Goal: Information Seeking & Learning: Learn about a topic

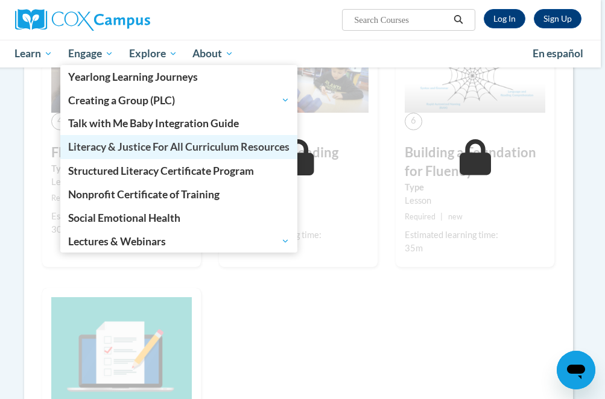
scroll to position [507, 4]
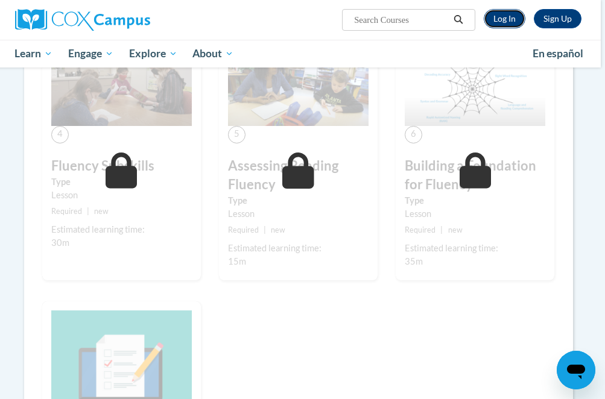
click at [508, 16] on link "Log In" at bounding box center [504, 18] width 42 height 19
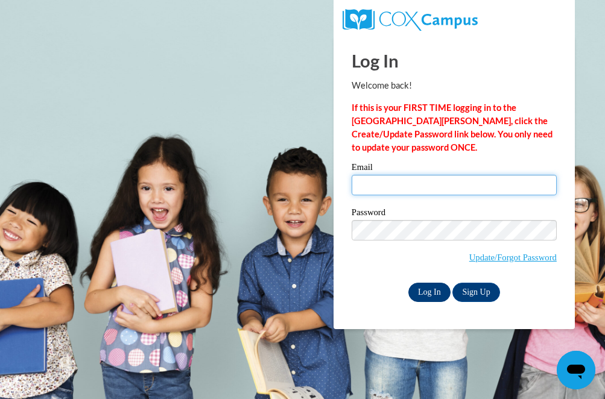
type input "rdelikat@waukesha.k12.wi.us"
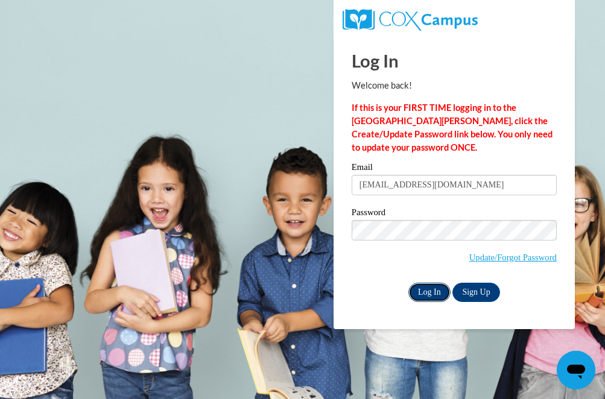
click at [428, 292] on input "Log In" at bounding box center [429, 292] width 42 height 19
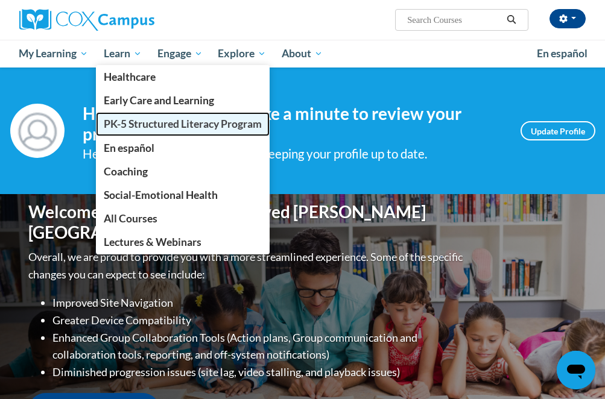
click at [134, 125] on span "PK-5 Structured Literacy Program" at bounding box center [183, 124] width 158 height 13
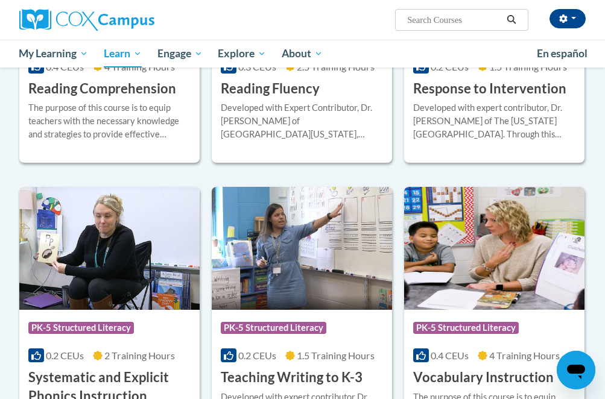
scroll to position [1196, 0]
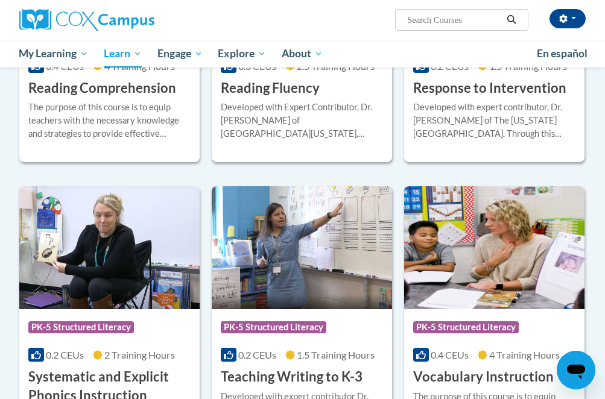
click at [241, 141] on div "Developed with Expert Contributor, Dr. Laura Rhinehart of University California…" at bounding box center [302, 125] width 162 height 49
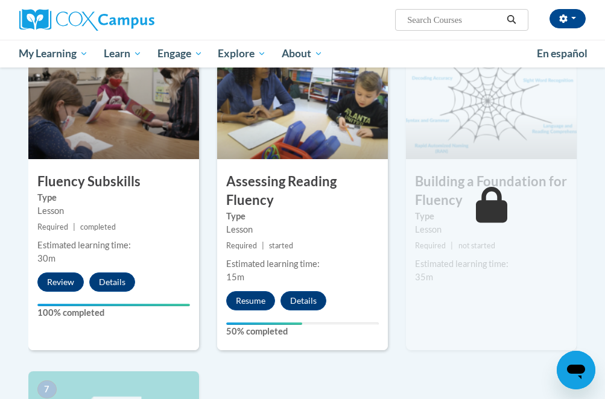
scroll to position [612, 0]
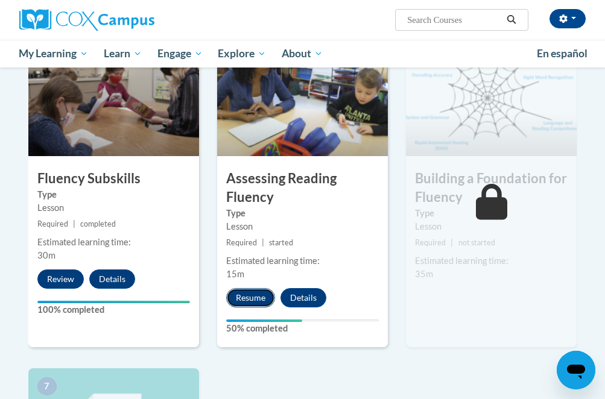
click at [258, 303] on button "Resume" at bounding box center [250, 297] width 49 height 19
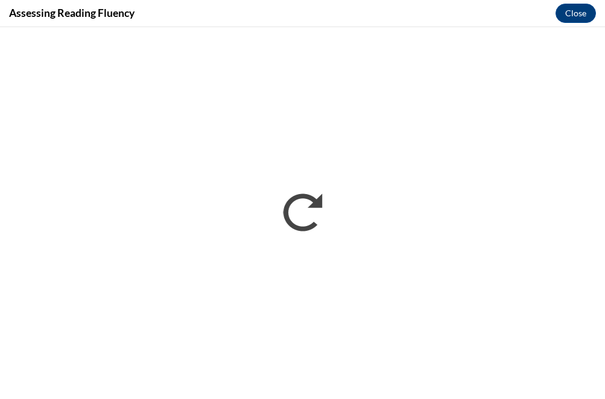
scroll to position [0, 0]
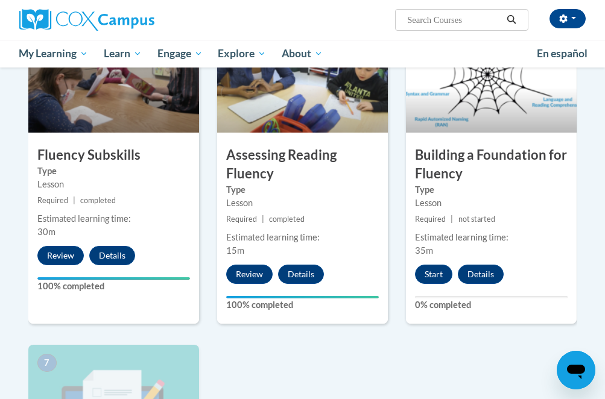
scroll to position [632, 0]
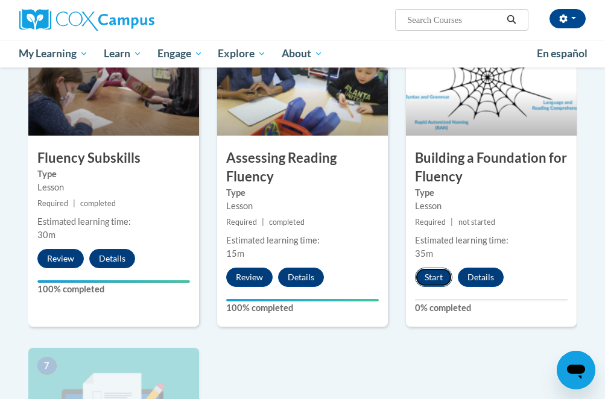
click at [433, 275] on button "Start" at bounding box center [433, 277] width 37 height 19
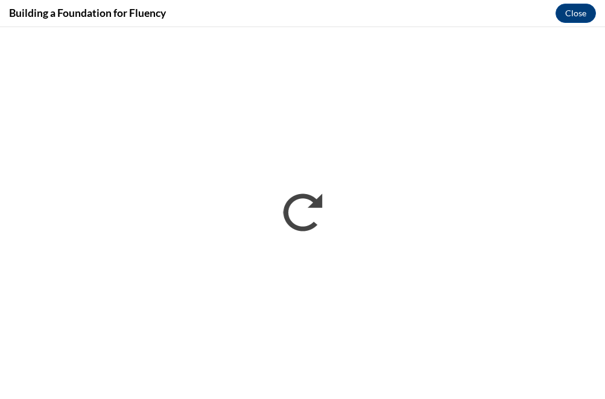
scroll to position [0, 0]
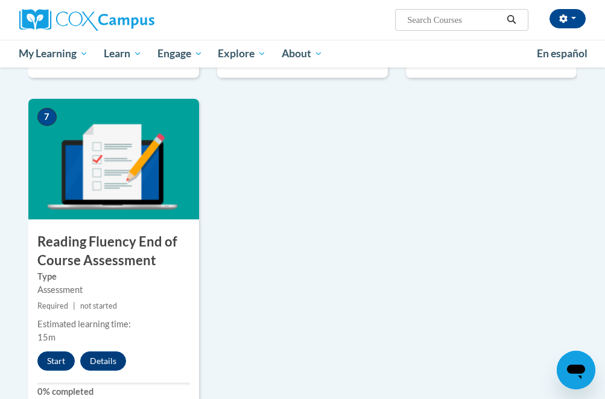
scroll to position [917, 0]
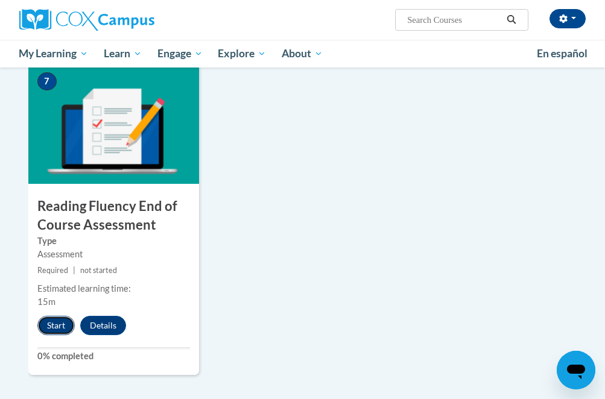
click at [57, 325] on button "Start" at bounding box center [55, 325] width 37 height 19
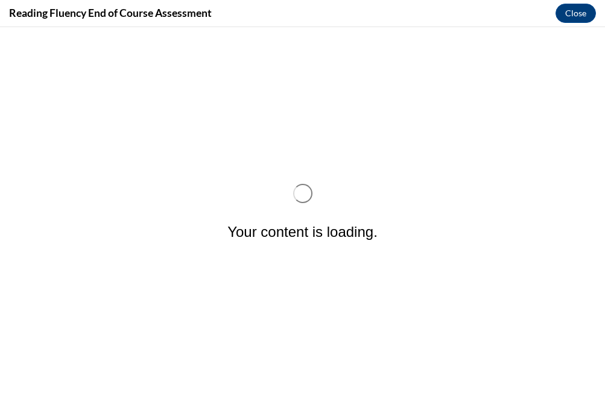
scroll to position [0, 0]
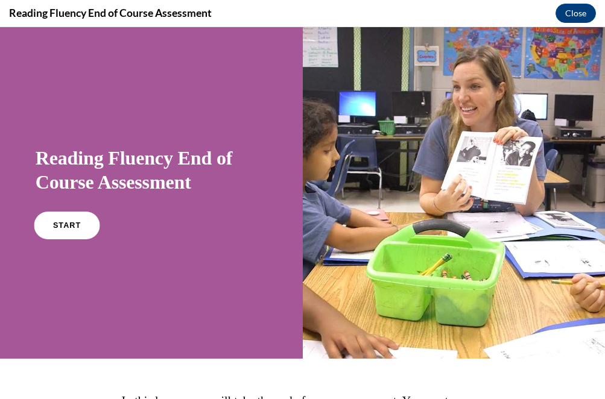
click at [71, 226] on span "START" at bounding box center [67, 225] width 28 height 9
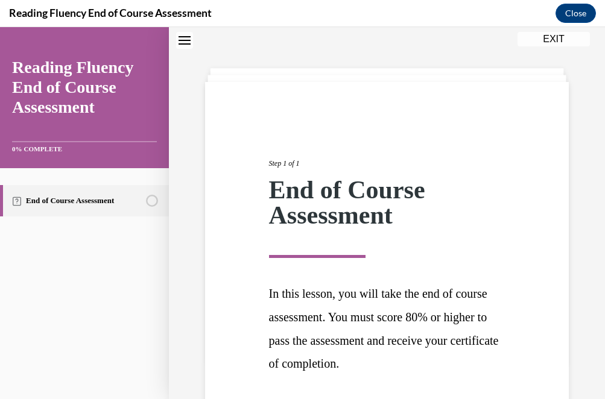
scroll to position [134, 0]
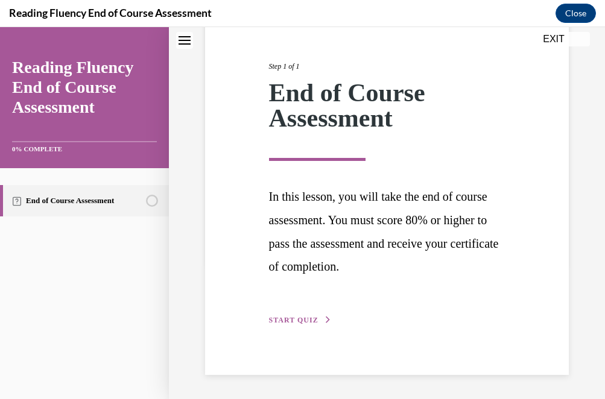
click at [298, 322] on span "START QUIZ" at bounding box center [293, 320] width 49 height 8
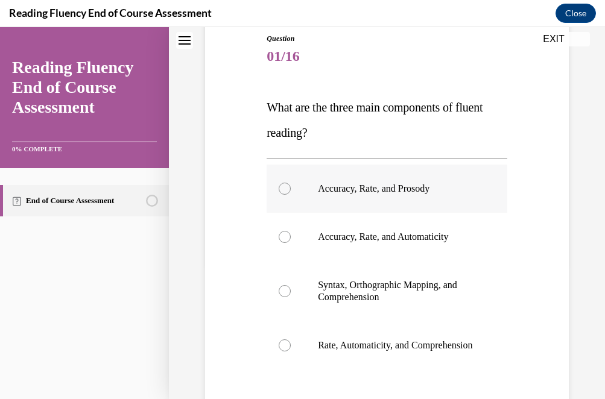
click at [421, 192] on p "Accuracy, Rate, and Prosody" at bounding box center [397, 189] width 159 height 12
click at [291, 192] on input "Accuracy, Rate, and Prosody" at bounding box center [284, 189] width 12 height 12
radio input "true"
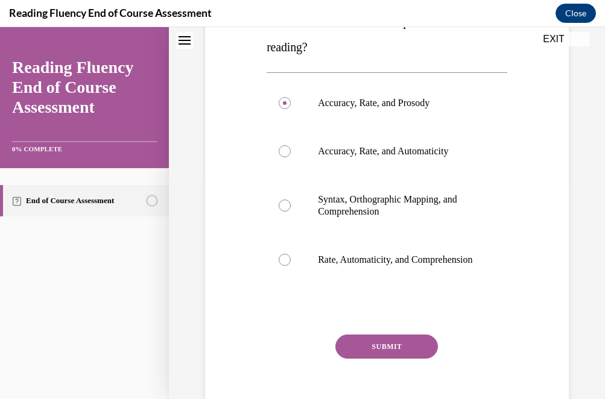
click at [386, 352] on button "SUBMIT" at bounding box center [386, 347] width 102 height 24
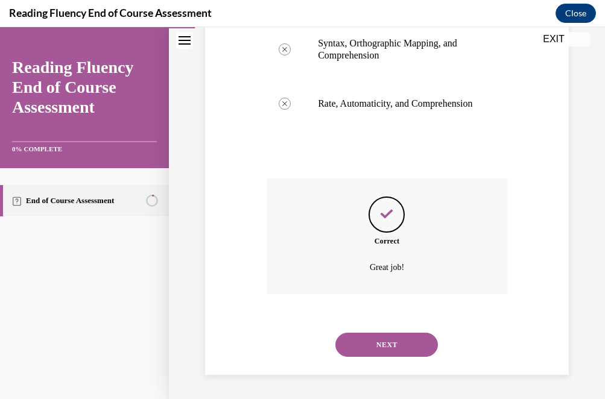
scroll to position [388, 0]
click at [385, 350] on button "NEXT" at bounding box center [386, 345] width 102 height 24
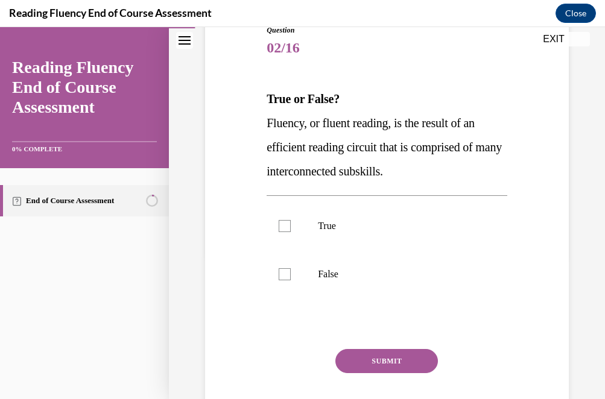
scroll to position [145, 0]
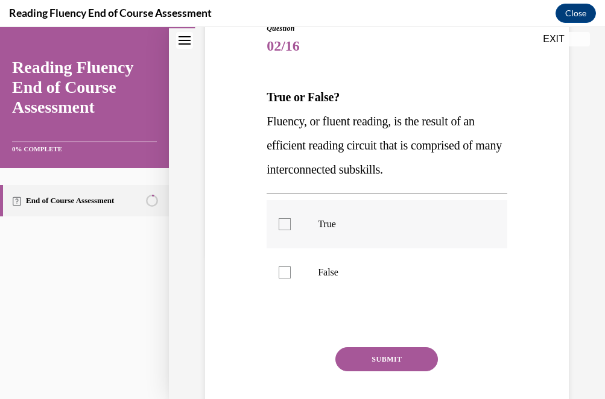
click at [348, 237] on label "True" at bounding box center [386, 224] width 240 height 48
click at [291, 230] on input "True" at bounding box center [284, 224] width 12 height 12
checkbox input "true"
click at [386, 357] on button "SUBMIT" at bounding box center [386, 359] width 102 height 24
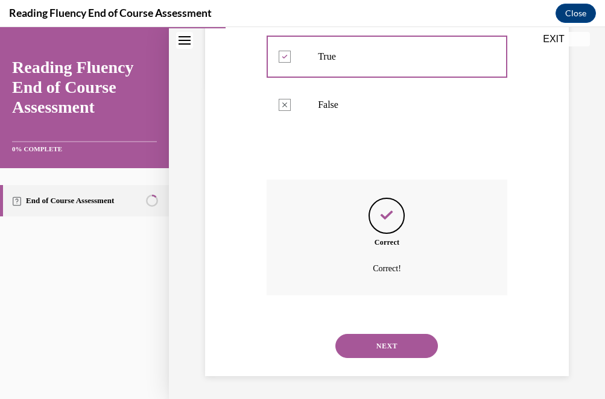
scroll to position [313, 0]
click at [384, 343] on button "NEXT" at bounding box center [386, 345] width 102 height 24
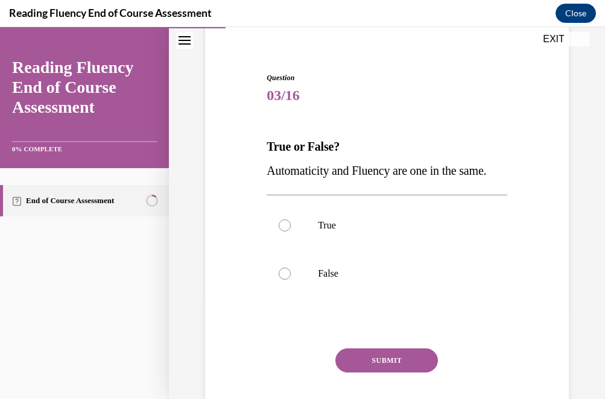
scroll to position [115, 0]
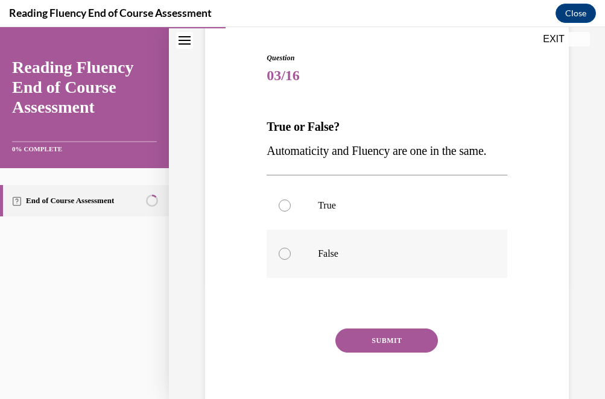
click at [321, 260] on p "False" at bounding box center [397, 254] width 159 height 12
click at [291, 260] on input "False" at bounding box center [284, 254] width 12 height 12
radio input "true"
click at [394, 353] on button "SUBMIT" at bounding box center [386, 340] width 102 height 24
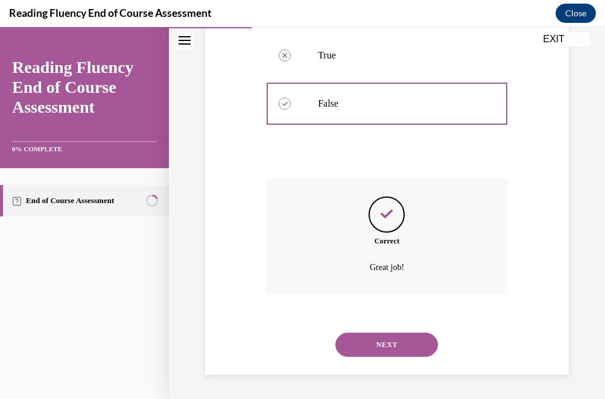
scroll to position [289, 0]
click at [388, 341] on button "NEXT" at bounding box center [386, 345] width 102 height 24
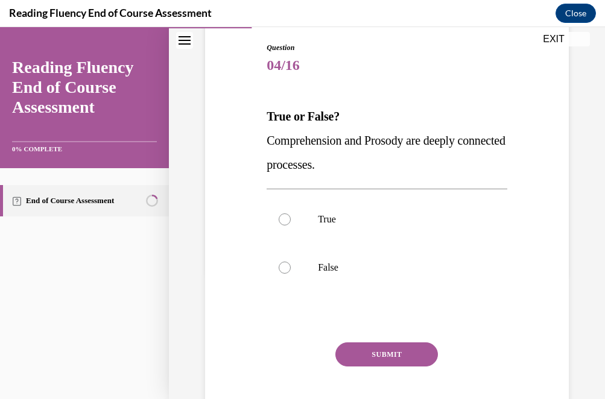
scroll to position [136, 0]
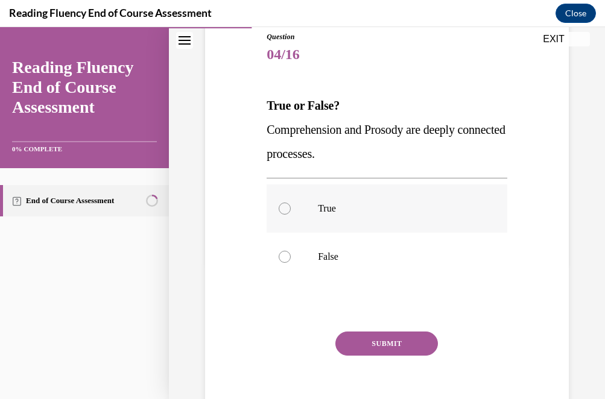
click at [334, 210] on p "True" at bounding box center [397, 209] width 159 height 12
click at [291, 210] on input "True" at bounding box center [284, 209] width 12 height 12
radio input "true"
click at [384, 335] on button "SUBMIT" at bounding box center [386, 344] width 102 height 24
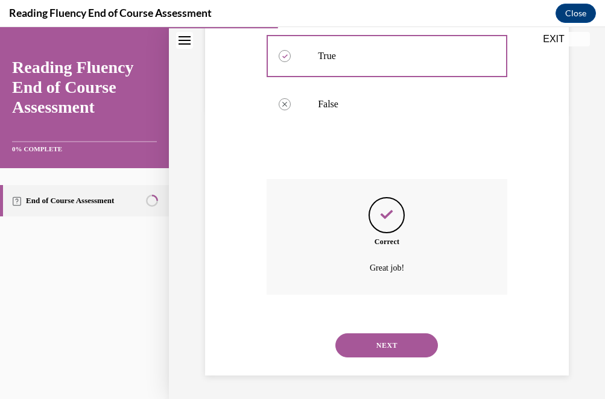
scroll to position [289, 0]
click at [385, 346] on button "NEXT" at bounding box center [386, 345] width 102 height 24
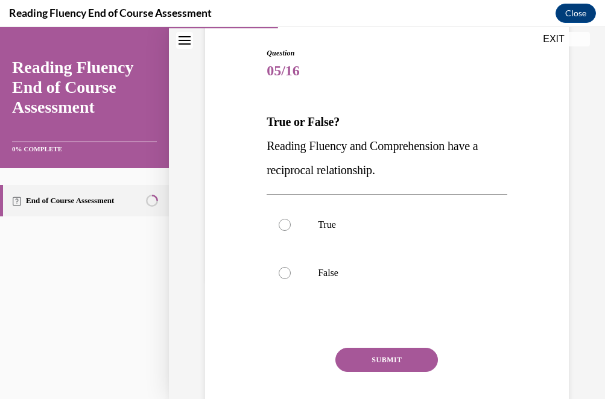
scroll to position [122, 0]
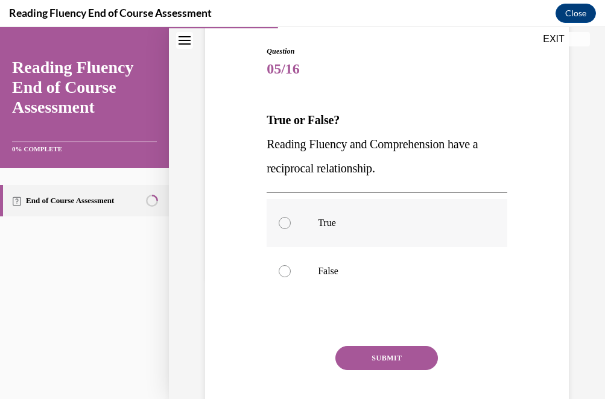
click at [332, 218] on p "True" at bounding box center [397, 223] width 159 height 12
click at [291, 218] on input "True" at bounding box center [284, 223] width 12 height 12
radio input "true"
click at [385, 355] on button "SUBMIT" at bounding box center [386, 358] width 102 height 24
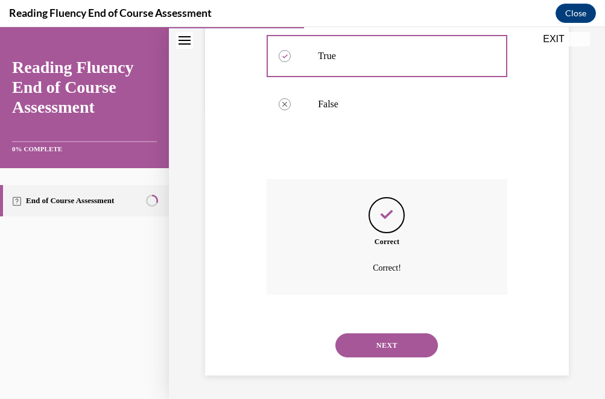
scroll to position [289, 0]
click at [385, 355] on button "NEXT" at bounding box center [386, 345] width 102 height 24
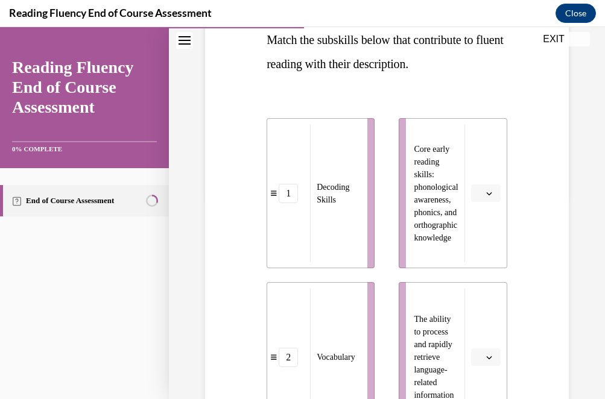
scroll to position [209, 0]
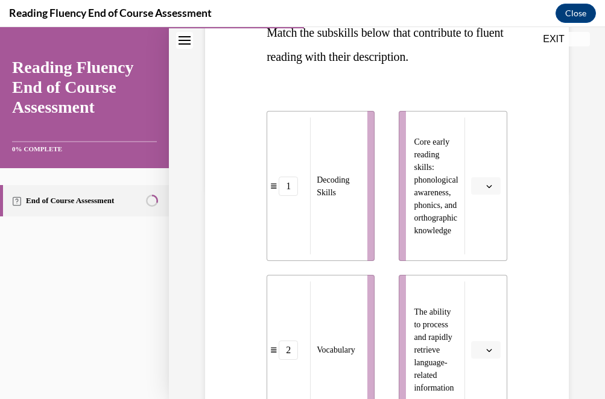
click at [485, 185] on span "button" at bounding box center [489, 186] width 8 height 8
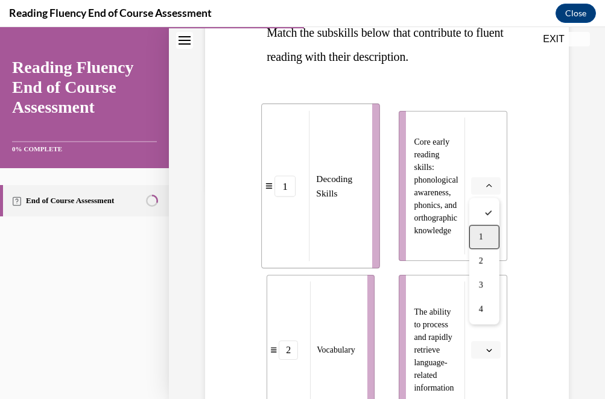
click at [485, 233] on div "1" at bounding box center [484, 237] width 30 height 24
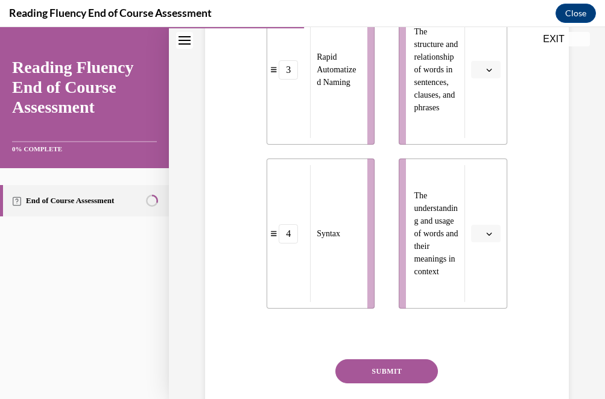
scroll to position [667, 0]
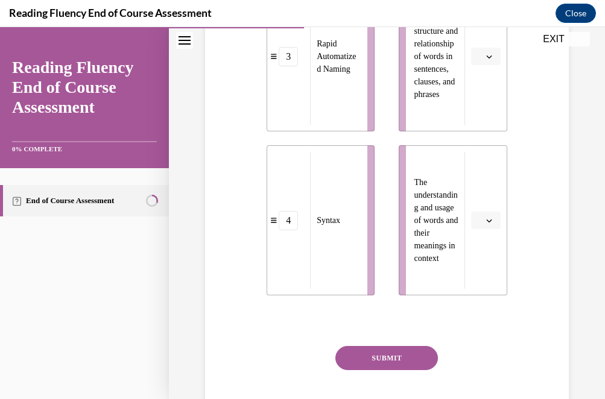
click at [483, 221] on button "button" at bounding box center [486, 221] width 30 height 18
click at [485, 291] on div "2" at bounding box center [484, 295] width 30 height 24
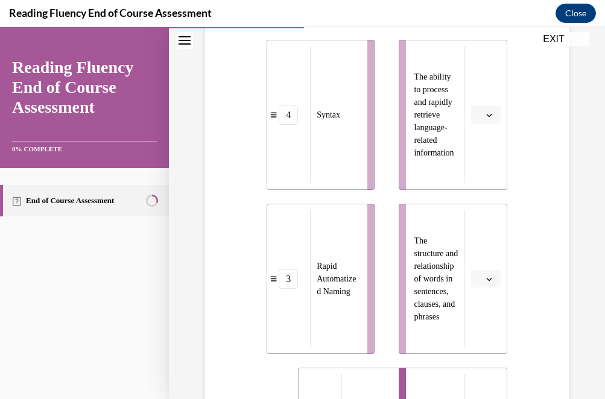
scroll to position [448, 0]
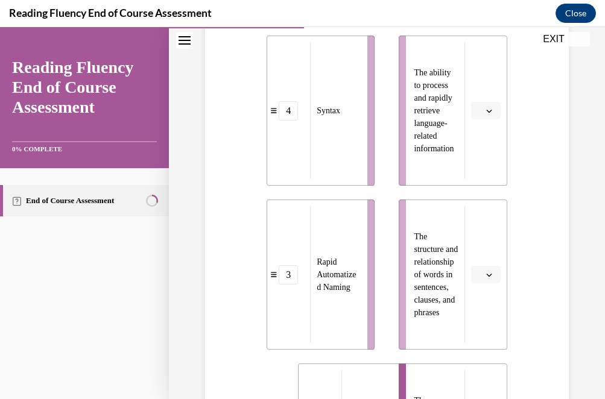
click at [489, 271] on span "button" at bounding box center [489, 275] width 8 height 8
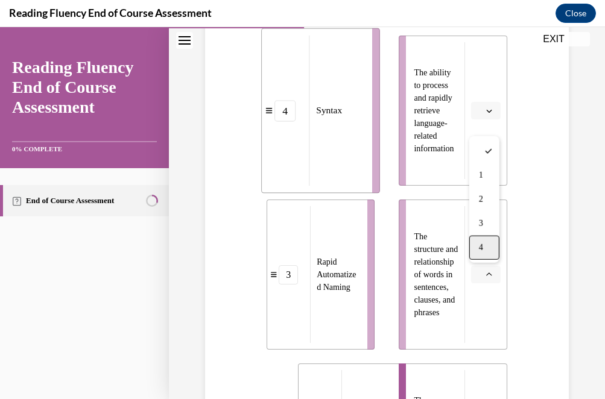
click at [485, 250] on div "4" at bounding box center [484, 248] width 30 height 24
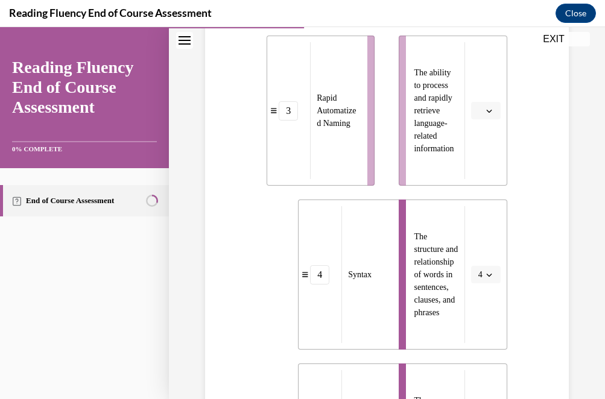
click at [493, 105] on button "button" at bounding box center [486, 111] width 30 height 18
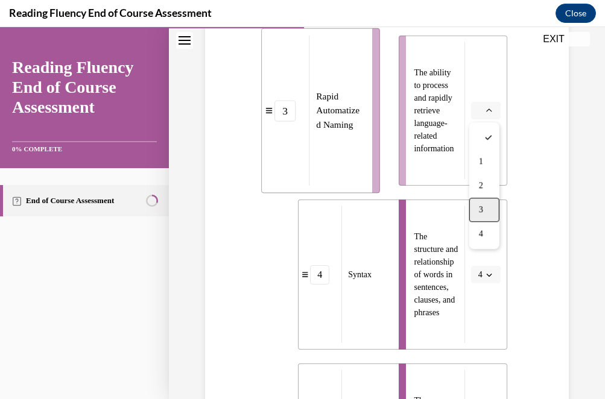
click at [486, 201] on div "3" at bounding box center [484, 210] width 30 height 24
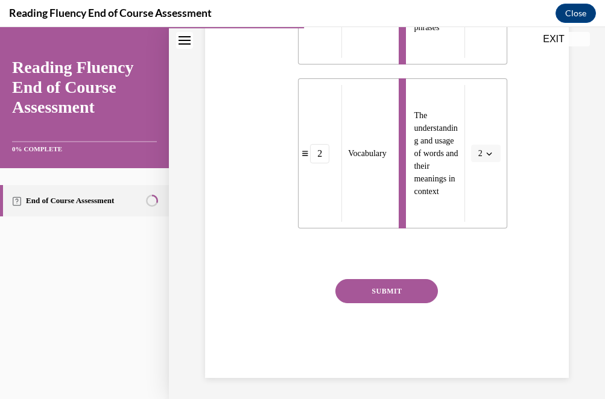
click at [403, 291] on button "SUBMIT" at bounding box center [386, 291] width 102 height 24
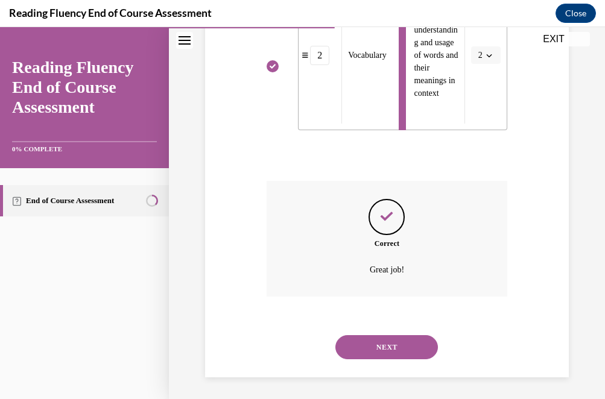
scroll to position [834, 0]
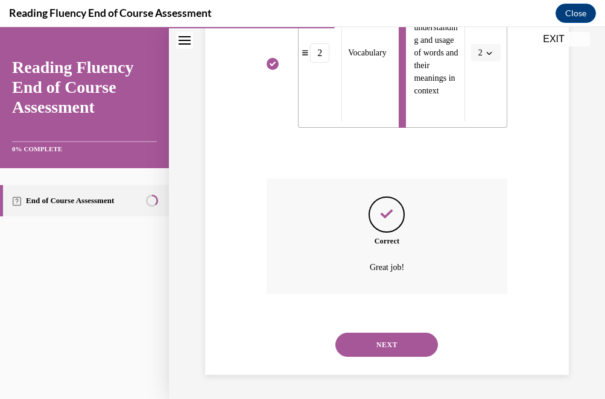
click at [396, 340] on button "NEXT" at bounding box center [386, 345] width 102 height 24
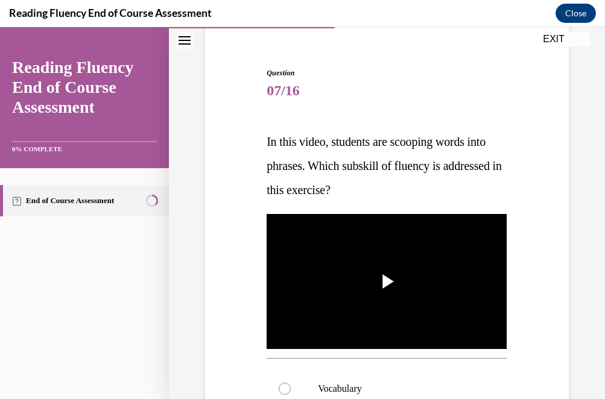
scroll to position [103, 0]
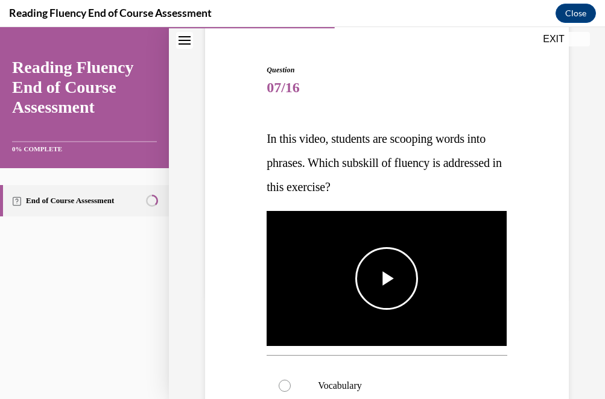
click at [386, 278] on span "Video player" at bounding box center [386, 278] width 0 height 0
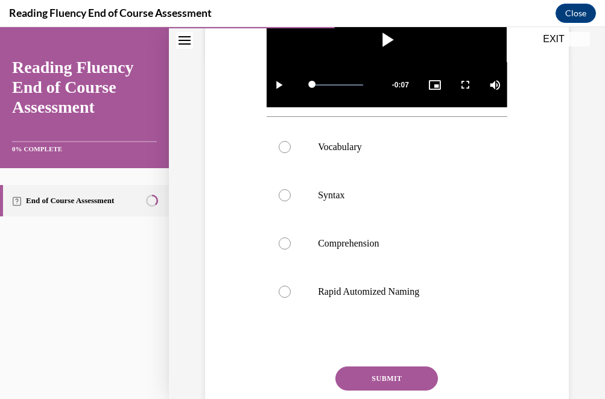
scroll to position [331, 0]
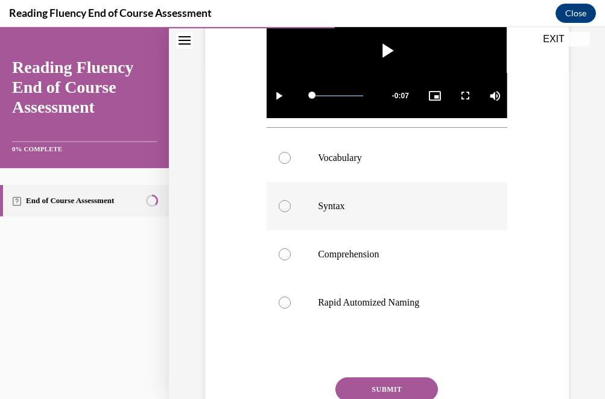
click at [330, 215] on label "Syntax" at bounding box center [386, 206] width 240 height 48
click at [291, 212] on input "Syntax" at bounding box center [284, 206] width 12 height 12
radio input "true"
click at [369, 382] on button "SUBMIT" at bounding box center [386, 389] width 102 height 24
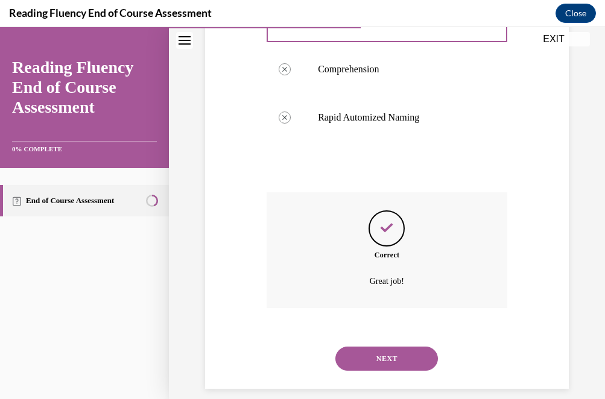
scroll to position [530, 0]
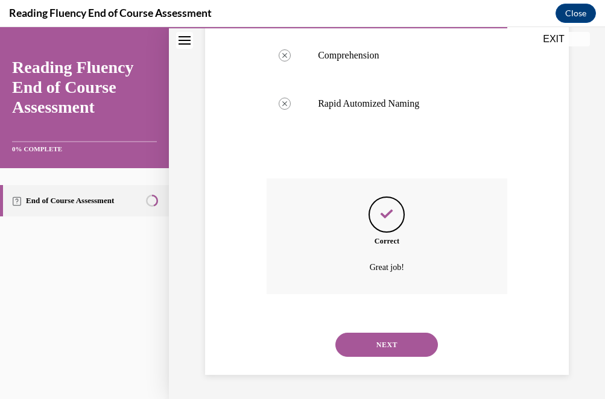
click at [394, 345] on button "NEXT" at bounding box center [386, 345] width 102 height 24
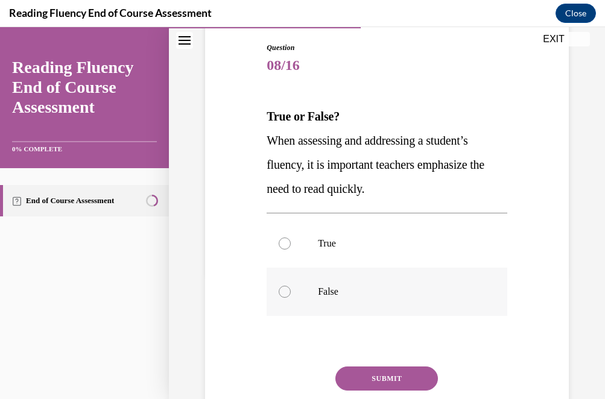
scroll to position [123, 0]
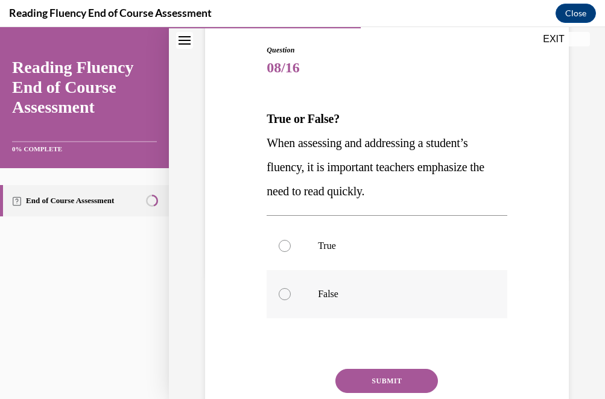
click at [328, 294] on p "False" at bounding box center [397, 294] width 159 height 12
click at [291, 294] on input "False" at bounding box center [284, 294] width 12 height 12
radio input "true"
click at [372, 386] on button "SUBMIT" at bounding box center [386, 381] width 102 height 24
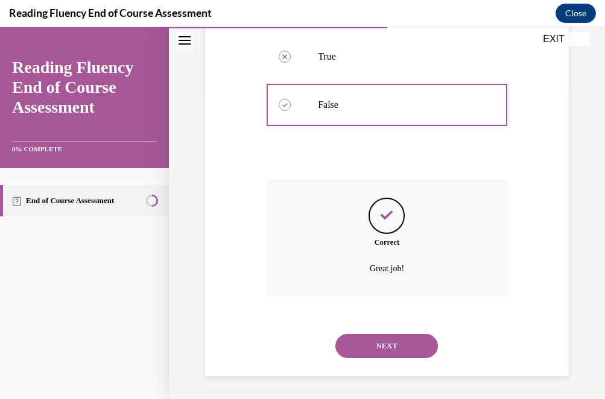
scroll to position [313, 0]
click at [377, 346] on button "NEXT" at bounding box center [386, 345] width 102 height 24
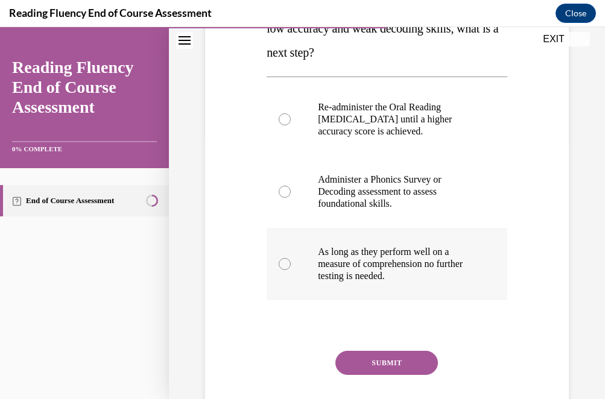
scroll to position [263, 0]
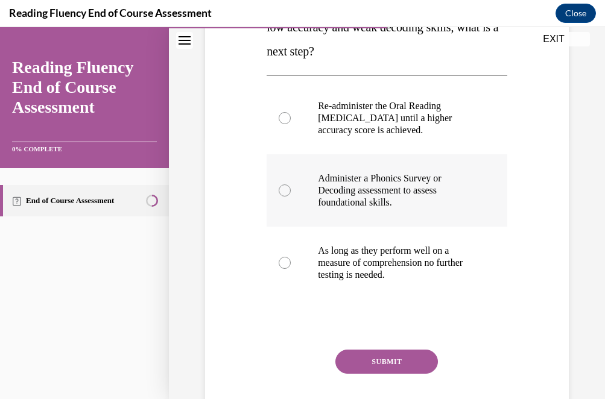
click at [374, 183] on p "Administer a Phonics Survey or Decoding assessment to assess foundational skill…" at bounding box center [397, 190] width 159 height 36
click at [291, 184] on input "Administer a Phonics Survey or Decoding assessment to assess foundational skill…" at bounding box center [284, 190] width 12 height 12
radio input "true"
click at [369, 356] on button "SUBMIT" at bounding box center [386, 362] width 102 height 24
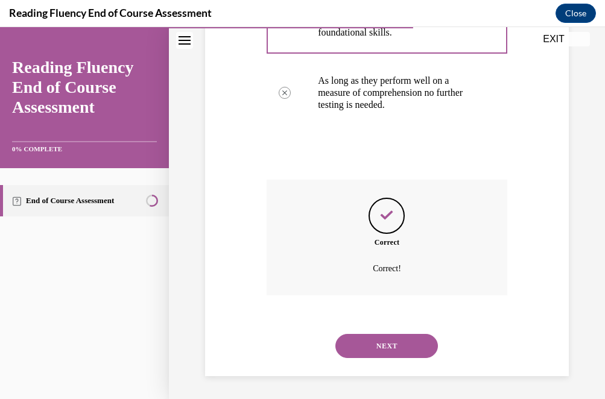
scroll to position [434, 0]
click at [369, 366] on div "NEXT" at bounding box center [386, 345] width 240 height 48
click at [369, 342] on button "NEXT" at bounding box center [386, 345] width 102 height 24
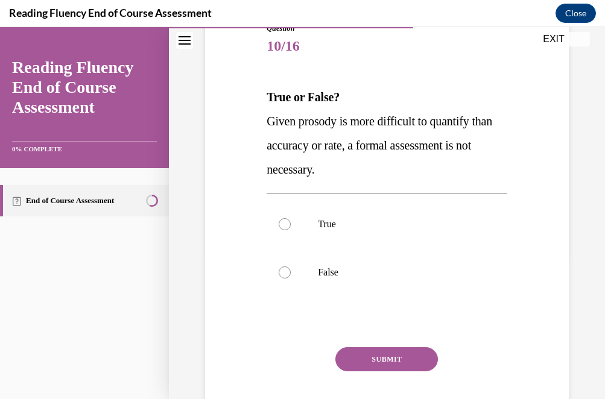
scroll to position [145, 0]
click at [358, 278] on label "False" at bounding box center [386, 272] width 240 height 48
click at [291, 278] on input "False" at bounding box center [284, 272] width 12 height 12
radio input "true"
click at [385, 360] on button "SUBMIT" at bounding box center [386, 359] width 102 height 24
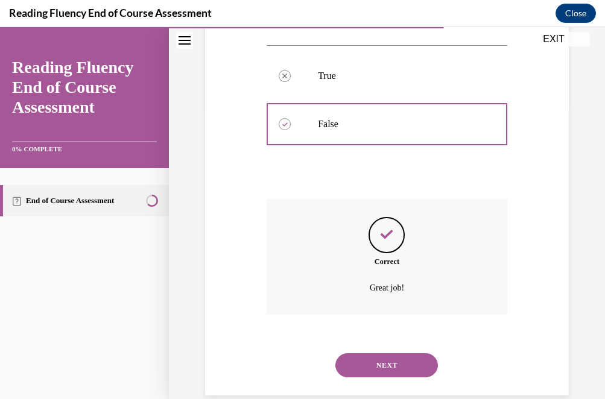
scroll to position [310, 0]
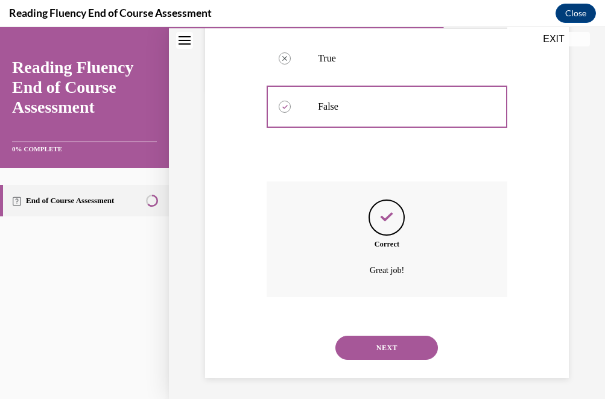
click at [392, 338] on button "NEXT" at bounding box center [386, 348] width 102 height 24
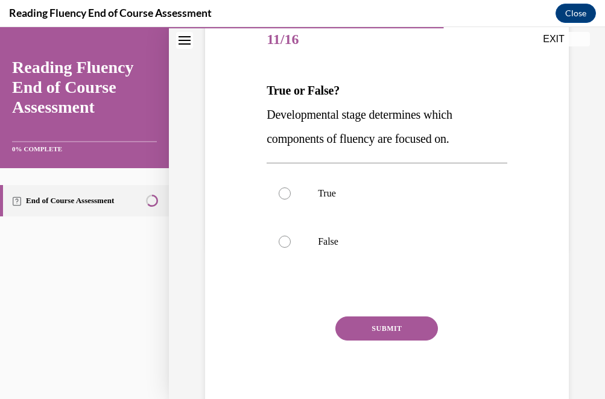
scroll to position [152, 0]
click at [353, 237] on p "False" at bounding box center [397, 241] width 159 height 12
click at [291, 237] on input "False" at bounding box center [284, 241] width 12 height 12
radio input "true"
click at [376, 328] on button "SUBMIT" at bounding box center [386, 328] width 102 height 24
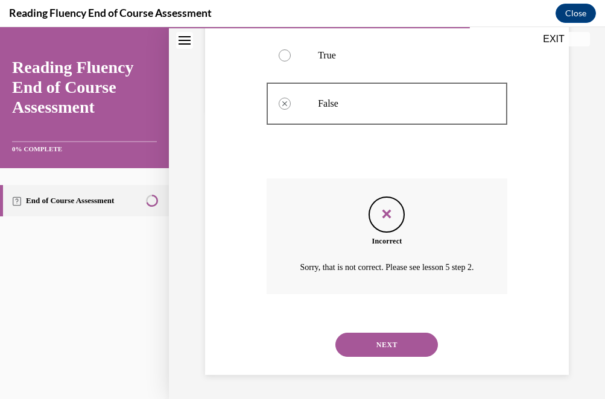
scroll to position [303, 0]
drag, startPoint x: 377, startPoint y: 346, endPoint x: 388, endPoint y: 266, distance: 80.8
click at [388, 266] on div "Question 11/16 True or False? Developmental stage determines which components o…" at bounding box center [386, 126] width 240 height 497
click at [381, 351] on button "NEXT" at bounding box center [386, 345] width 102 height 24
click at [0, 27] on label "True" at bounding box center [0, 27] width 0 height 0
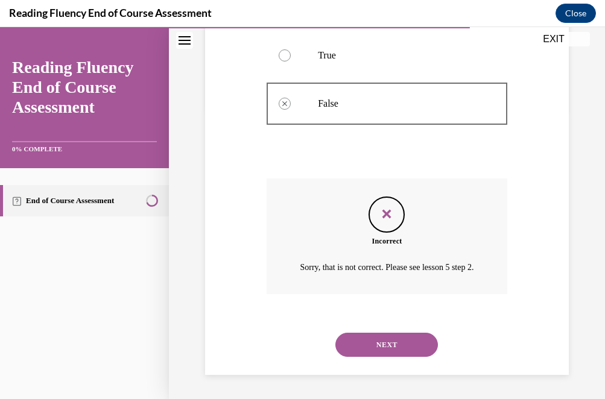
click at [0, 27] on input "True" at bounding box center [0, 27] width 0 height 0
radio input "true"
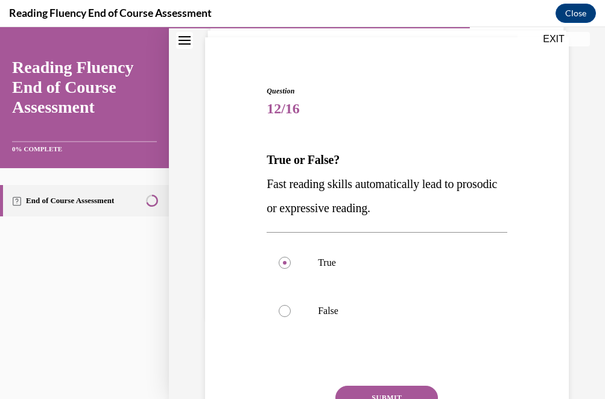
scroll to position [86, 0]
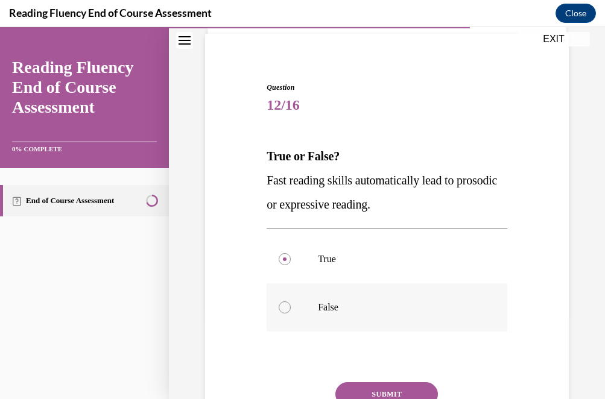
click at [339, 310] on p "False" at bounding box center [397, 307] width 159 height 12
click at [291, 310] on input "False" at bounding box center [284, 307] width 12 height 12
radio input "true"
click at [377, 388] on button "SUBMIT" at bounding box center [386, 394] width 102 height 24
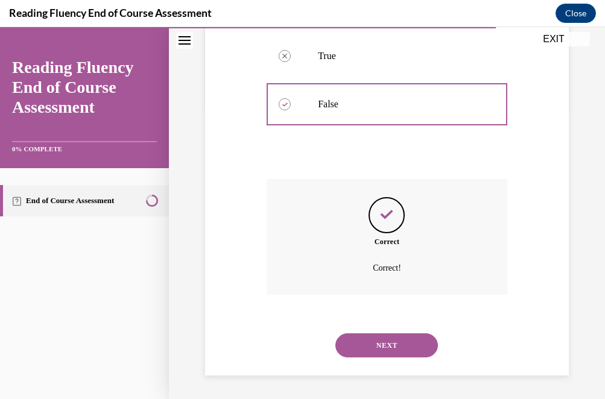
scroll to position [289, 0]
click at [379, 353] on button "NEXT" at bounding box center [386, 345] width 102 height 24
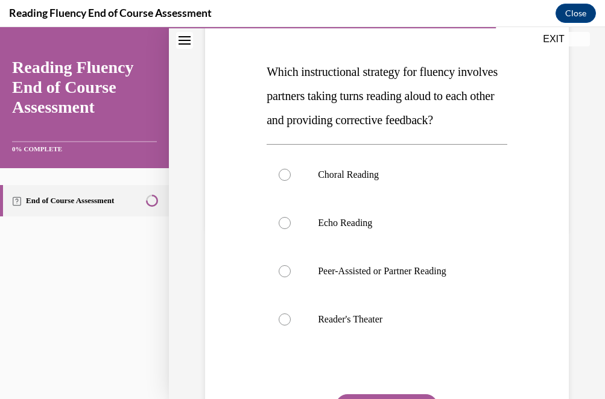
scroll to position [171, 0]
click at [378, 295] on label "Peer-Assisted or Partner Reading" at bounding box center [386, 271] width 240 height 48
click at [291, 277] on input "Peer-Assisted or Partner Reading" at bounding box center [284, 271] width 12 height 12
radio input "true"
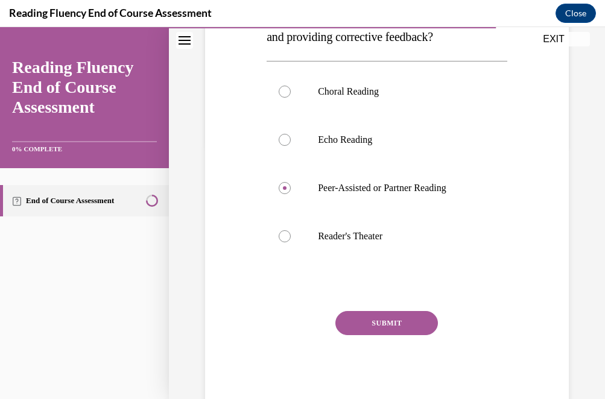
click at [379, 335] on button "SUBMIT" at bounding box center [386, 323] width 102 height 24
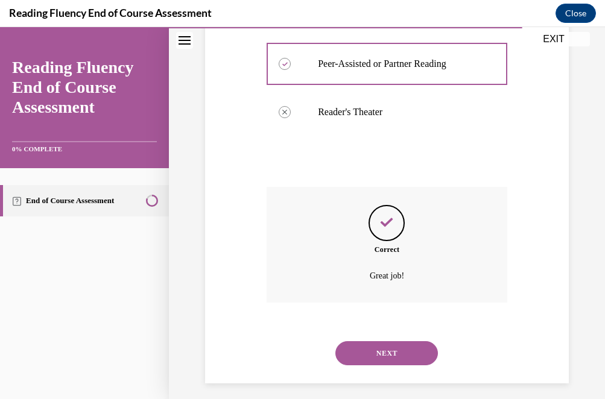
scroll to position [410, 0]
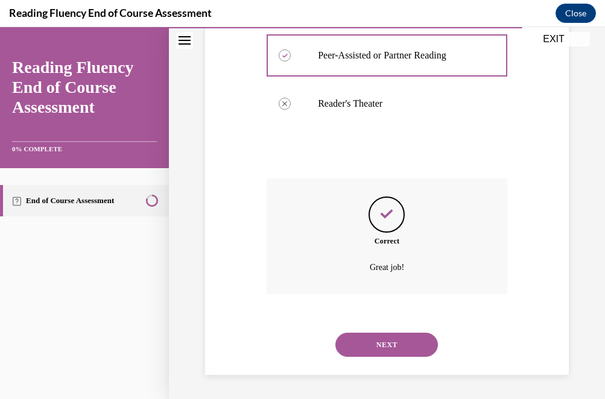
click at [385, 339] on button "NEXT" at bounding box center [386, 345] width 102 height 24
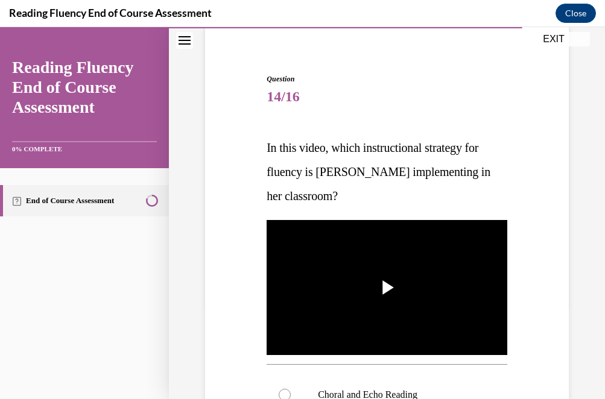
scroll to position [99, 0]
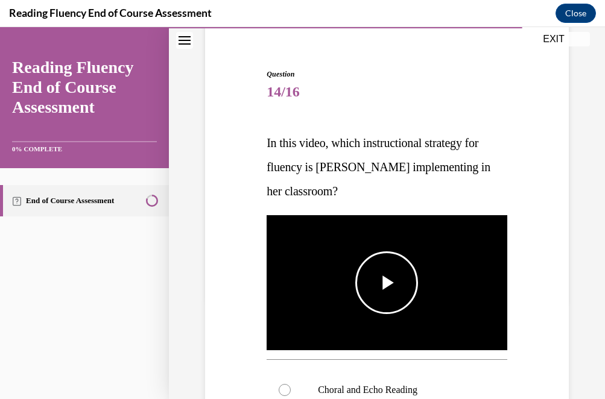
click at [386, 283] on span "Video player" at bounding box center [386, 283] width 0 height 0
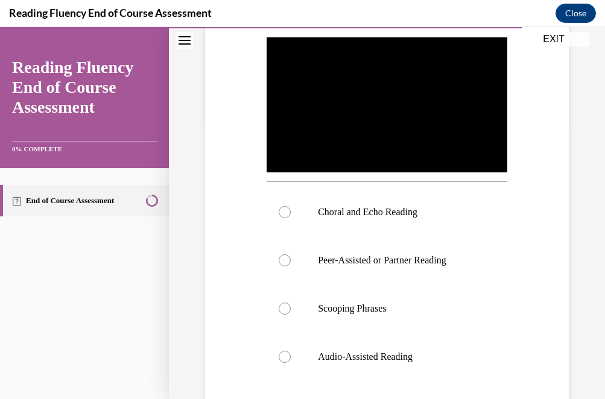
scroll to position [277, 0]
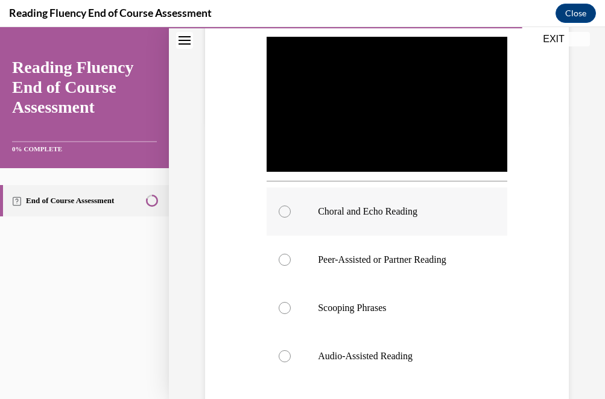
click at [367, 212] on p "Choral and Echo Reading" at bounding box center [397, 212] width 159 height 12
click at [291, 212] on input "Choral and Echo Reading" at bounding box center [284, 212] width 12 height 12
radio input "true"
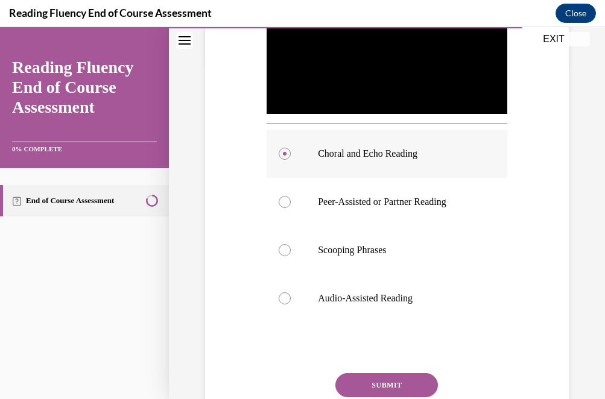
scroll to position [351, 0]
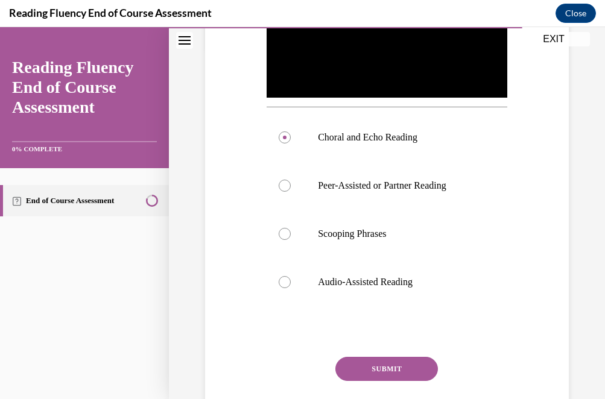
click at [385, 365] on button "SUBMIT" at bounding box center [386, 369] width 102 height 24
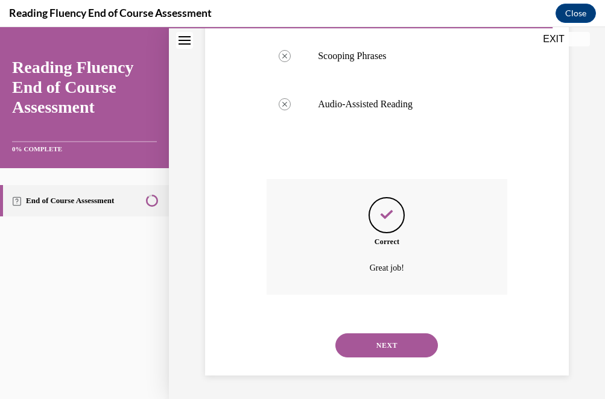
scroll to position [530, 0]
click at [381, 347] on button "NEXT" at bounding box center [386, 345] width 102 height 24
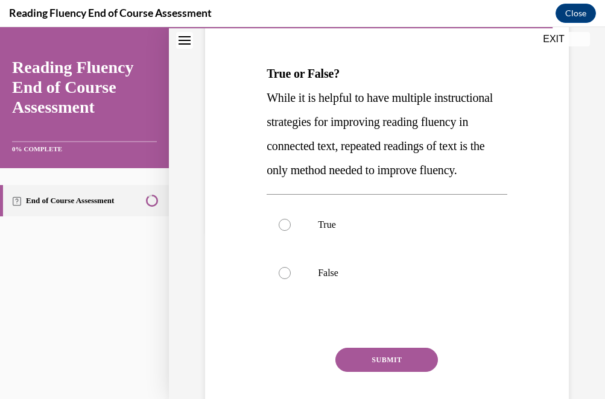
scroll to position [172, 0]
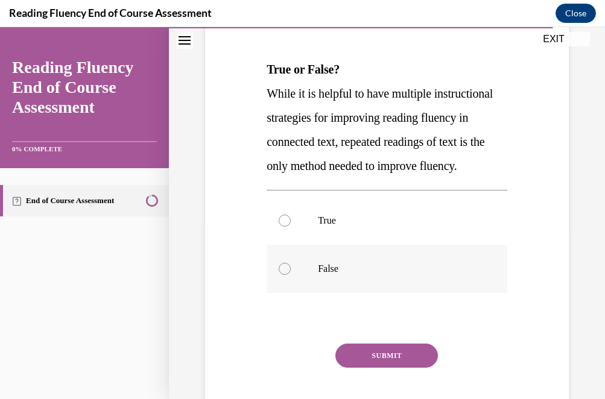
click at [307, 289] on label "False" at bounding box center [386, 269] width 240 height 48
click at [291, 275] on input "False" at bounding box center [284, 269] width 12 height 12
radio input "true"
click at [392, 368] on button "SUBMIT" at bounding box center [386, 356] width 102 height 24
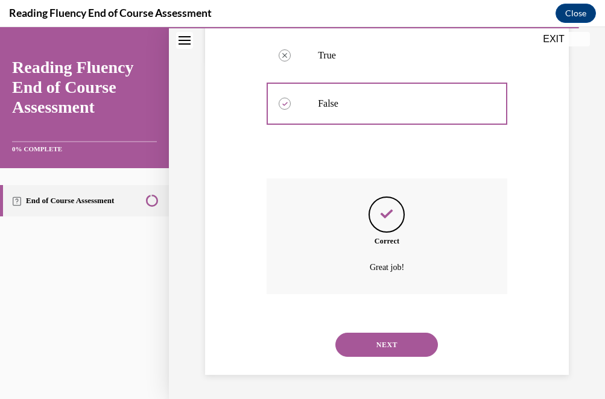
scroll to position [362, 0]
click at [383, 346] on button "NEXT" at bounding box center [386, 345] width 102 height 24
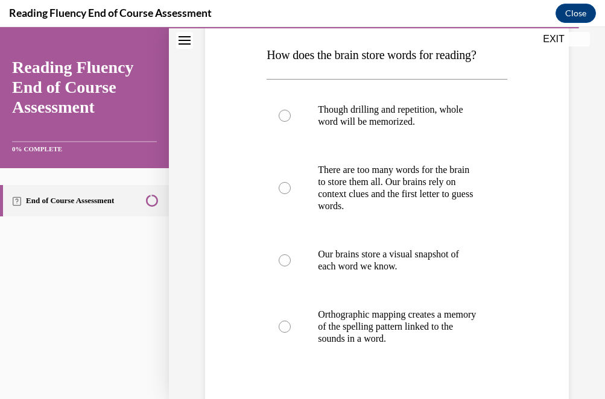
scroll to position [195, 0]
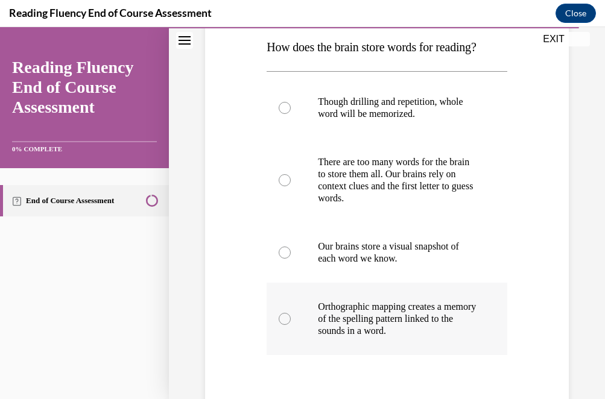
click at [385, 321] on p "Orthographic mapping creates a memory of the spelling pattern linked to the sou…" at bounding box center [397, 319] width 159 height 36
click at [291, 321] on input "Orthographic mapping creates a memory of the spelling pattern linked to the sou…" at bounding box center [284, 319] width 12 height 12
radio input "true"
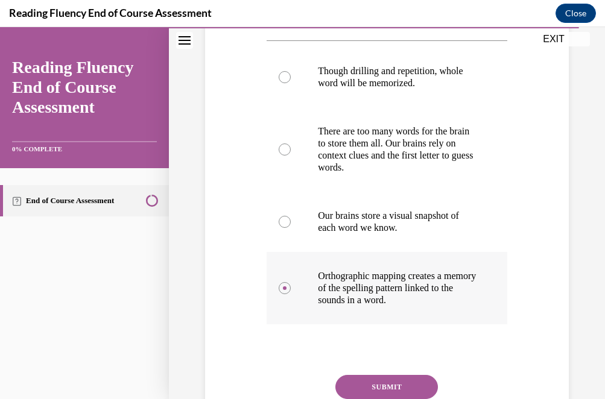
scroll to position [227, 0]
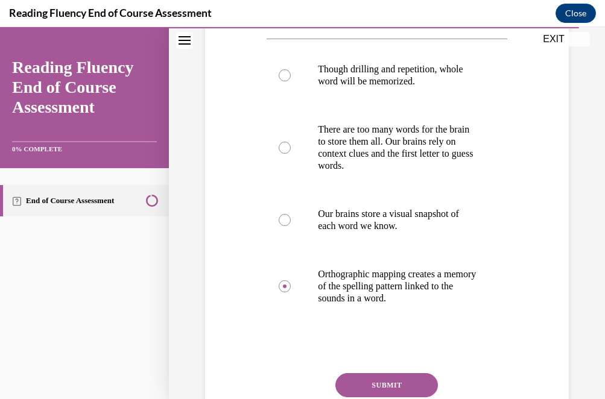
click at [388, 383] on button "SUBMIT" at bounding box center [386, 385] width 102 height 24
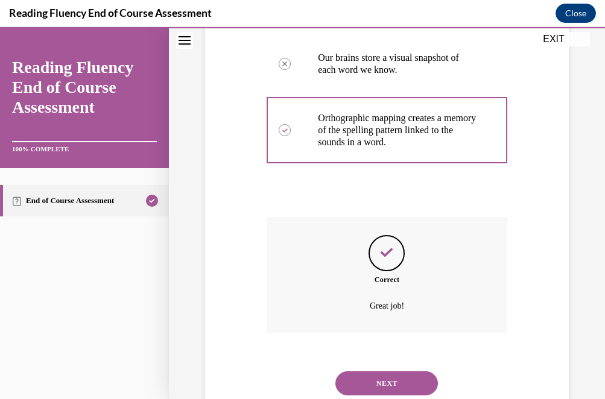
scroll to position [422, 0]
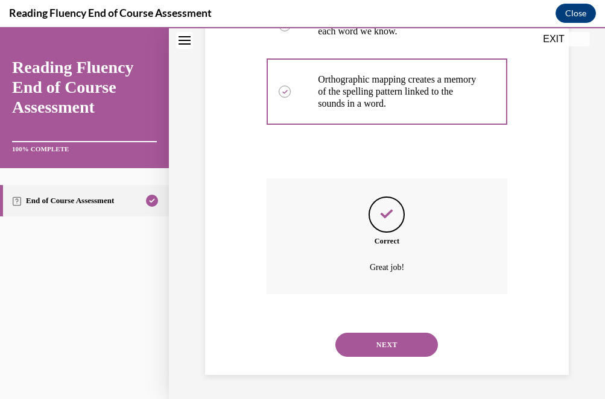
click at [381, 333] on button "NEXT" at bounding box center [386, 345] width 102 height 24
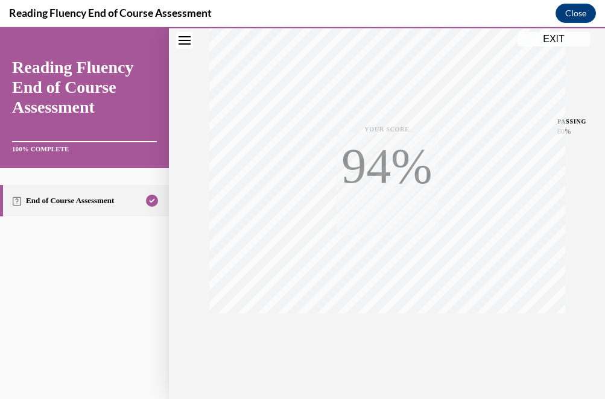
scroll to position [246, 0]
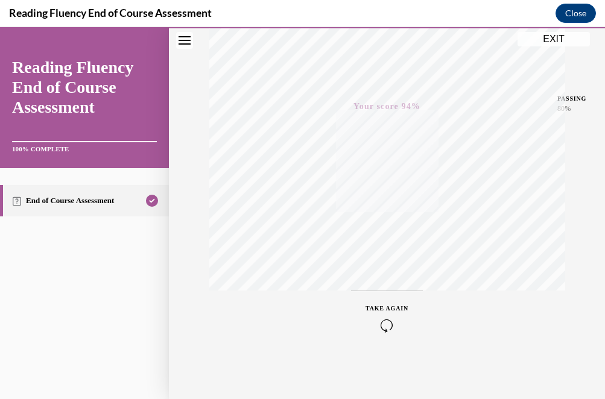
click at [488, 356] on div "Quiz Results PASSING 80% Your score 94% Passed PASSING 80% Your score Your scor…" at bounding box center [387, 109] width 436 height 580
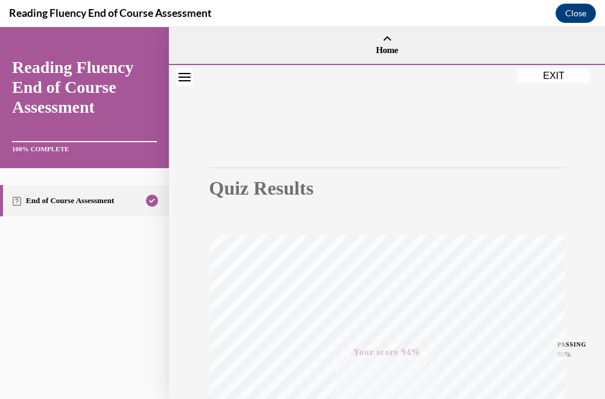
click at [548, 77] on button "EXIT" at bounding box center [553, 76] width 72 height 14
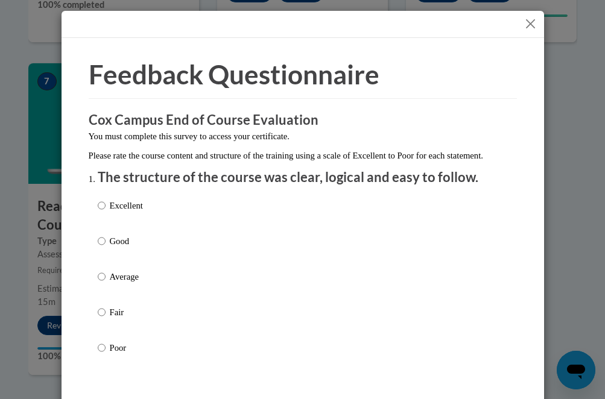
click at [118, 248] on p "Good" at bounding box center [126, 240] width 33 height 13
click at [105, 248] on input "Good" at bounding box center [102, 240] width 8 height 13
radio input "true"
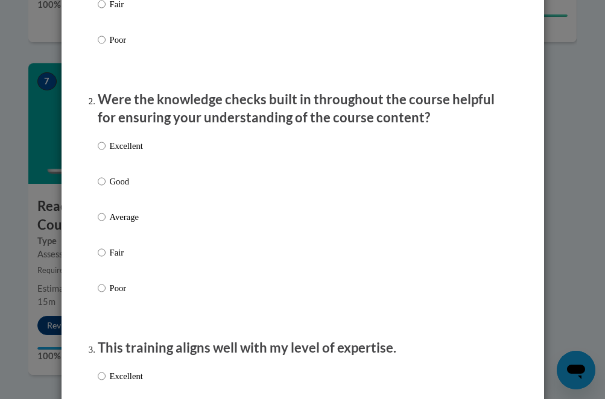
scroll to position [359, 0]
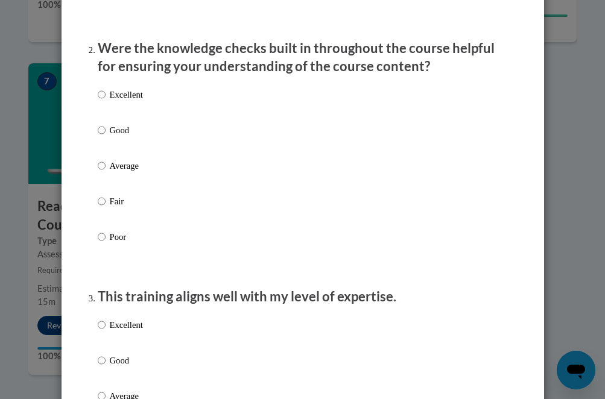
click at [124, 137] on p "Good" at bounding box center [126, 130] width 33 height 13
click at [105, 137] on input "Good" at bounding box center [102, 130] width 8 height 13
radio input "true"
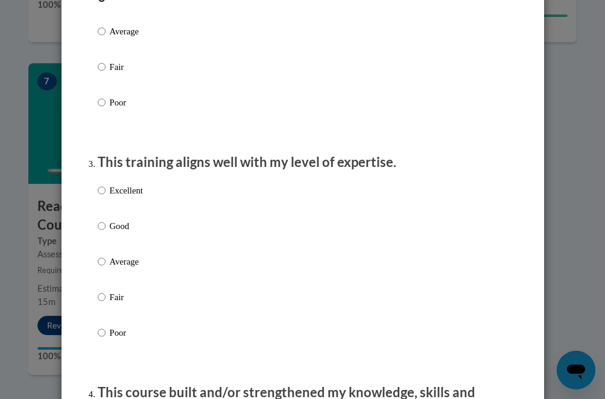
scroll to position [569, 0]
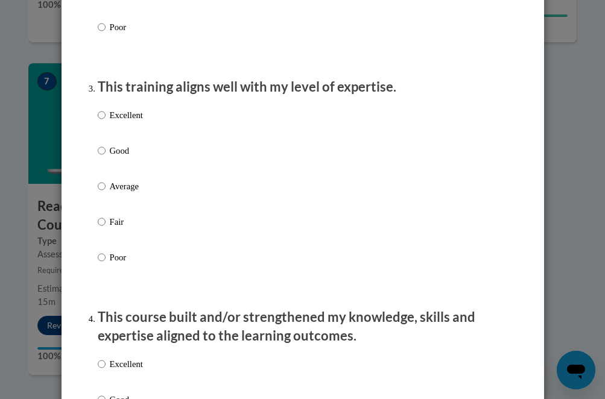
click at [123, 157] on p "Good" at bounding box center [126, 150] width 33 height 13
click at [105, 157] on input "Good" at bounding box center [102, 150] width 8 height 13
radio input "true"
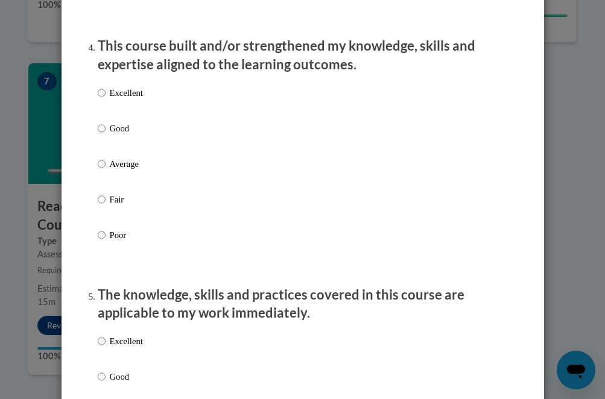
click at [123, 148] on label "Good" at bounding box center [120, 138] width 45 height 33
click at [105, 135] on input "Good" at bounding box center [102, 128] width 8 height 13
radio input "true"
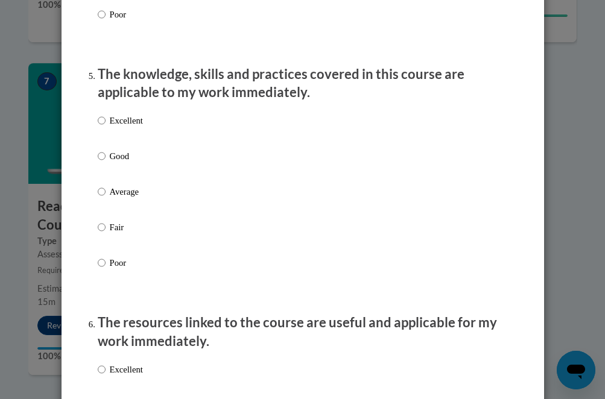
click at [125, 177] on label "Good" at bounding box center [120, 165] width 45 height 33
click at [105, 163] on input "Good" at bounding box center [102, 155] width 8 height 13
radio input "true"
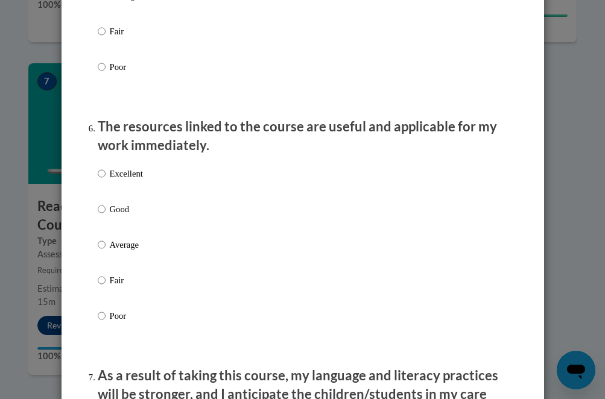
click at [129, 216] on p "Good" at bounding box center [126, 209] width 33 height 13
click at [105, 216] on input "Good" at bounding box center [102, 209] width 8 height 13
radio input "true"
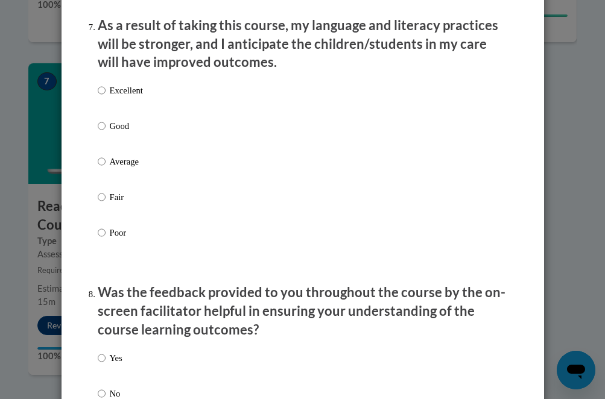
scroll to position [1643, 0]
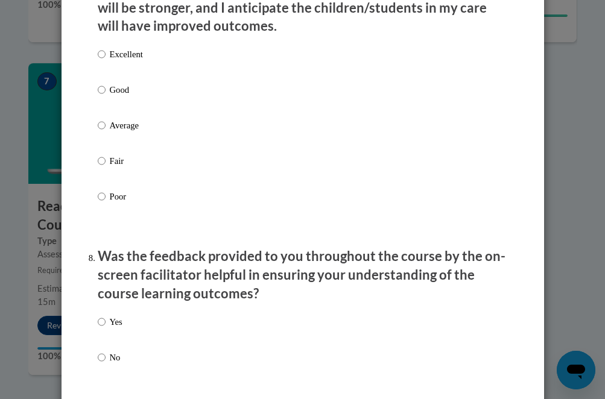
click at [126, 96] on p "Good" at bounding box center [126, 89] width 33 height 13
click at [105, 96] on input "Good" at bounding box center [102, 89] width 8 height 13
radio input "true"
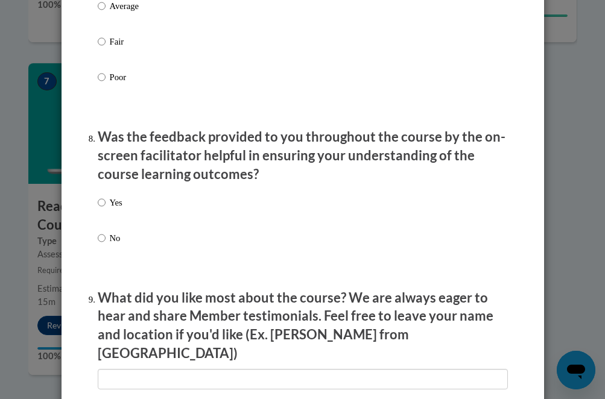
scroll to position [1852, 0]
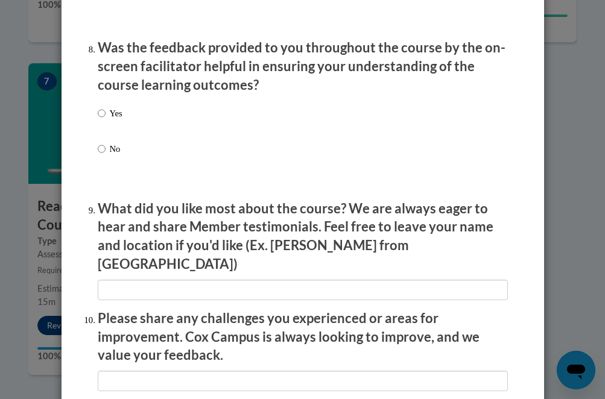
click at [120, 115] on div "Yes No" at bounding box center [110, 141] width 25 height 80
click at [116, 120] on p "Yes" at bounding box center [116, 113] width 13 height 13
click at [105, 120] on input "Yes" at bounding box center [102, 113] width 8 height 13
radio input "true"
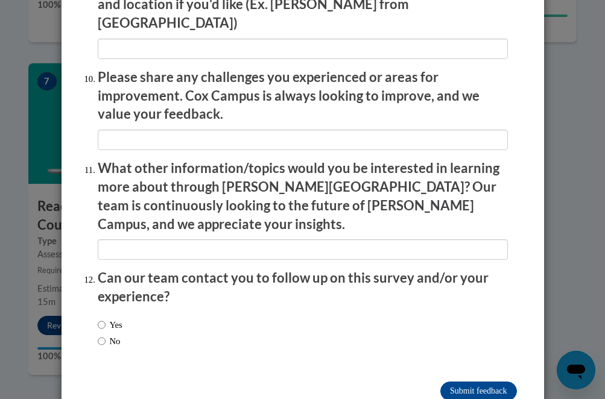
scroll to position [2108, 0]
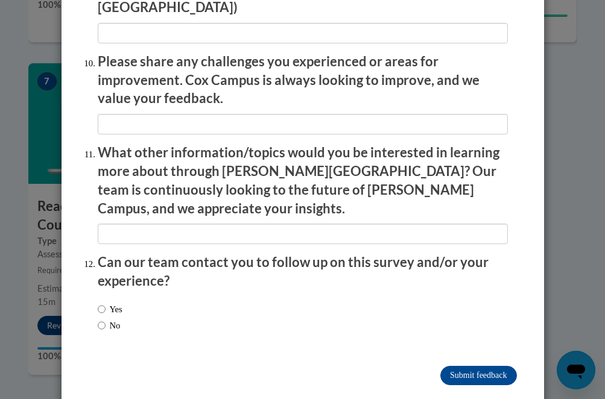
click at [112, 319] on label "No" at bounding box center [109, 325] width 23 height 13
click at [105, 319] on input "No" at bounding box center [102, 325] width 8 height 13
radio input "true"
click at [459, 366] on input "Submit feedback" at bounding box center [478, 375] width 76 height 19
